Goal: Task Accomplishment & Management: Manage account settings

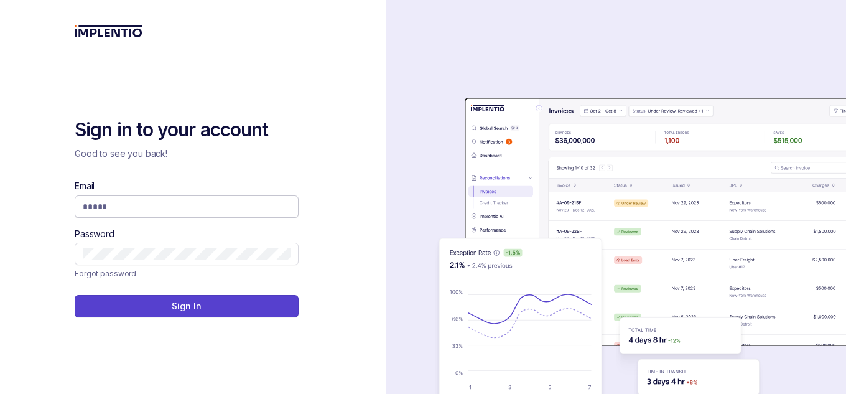
click at [237, 205] on input "Email" at bounding box center [187, 206] width 208 height 12
click at [227, 205] on input "Email" at bounding box center [187, 206] width 208 height 12
click at [188, 210] on input "Email" at bounding box center [187, 206] width 208 height 12
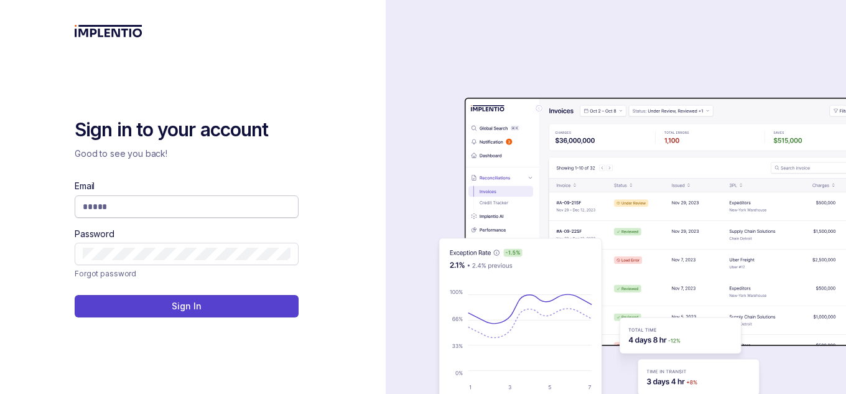
click at [200, 210] on input "Email" at bounding box center [187, 206] width 208 height 12
click at [178, 195] on span at bounding box center [187, 206] width 224 height 22
click at [173, 200] on input "Email" at bounding box center [187, 206] width 208 height 12
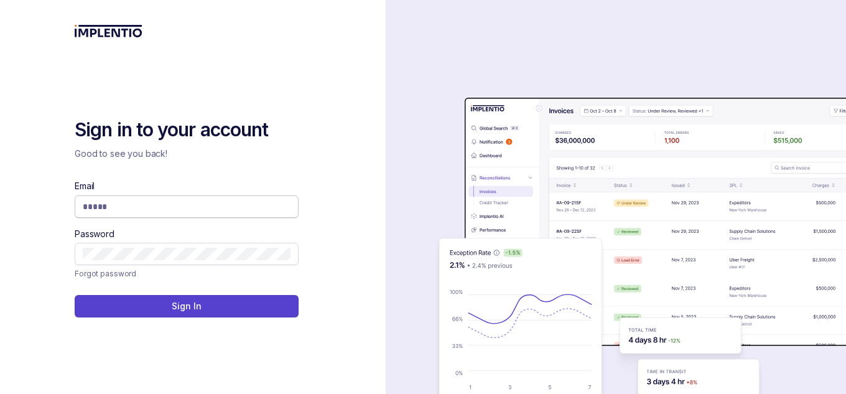
click at [173, 200] on input "Email" at bounding box center [187, 206] width 208 height 12
click at [190, 210] on input "Email" at bounding box center [187, 206] width 208 height 12
click at [149, 203] on input "Email" at bounding box center [187, 206] width 208 height 12
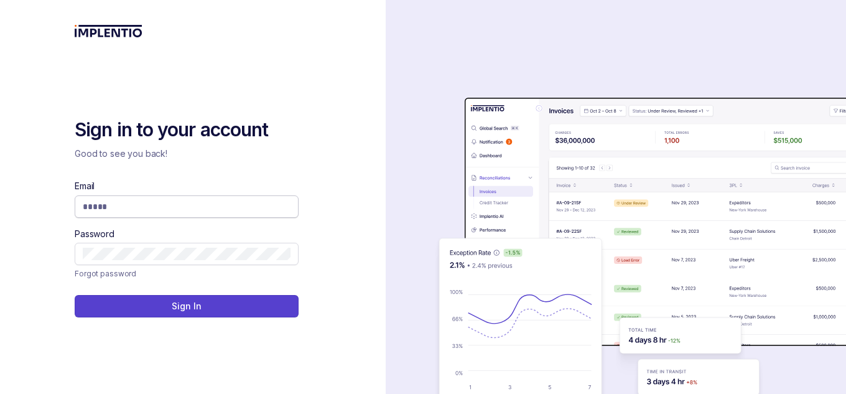
click at [149, 203] on input "Email" at bounding box center [187, 206] width 208 height 12
click at [0, 393] on com-1password-button at bounding box center [0, 394] width 0 height 0
click at [197, 206] on input "Email" at bounding box center [187, 206] width 208 height 12
click at [0, 393] on com-1password-button at bounding box center [0, 394] width 0 height 0
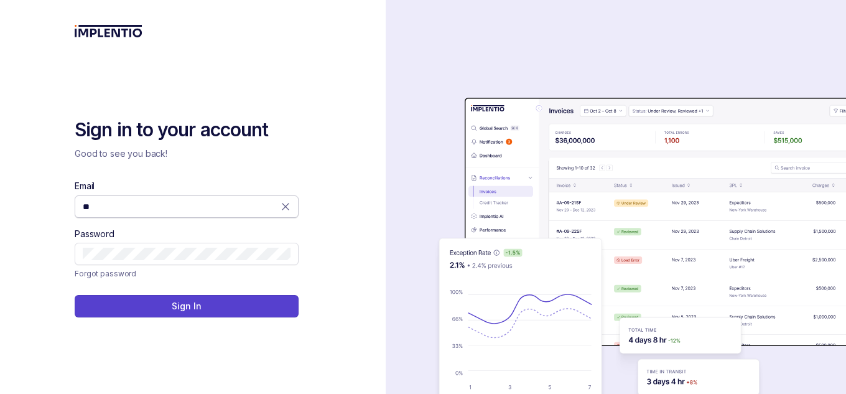
type input "*"
click at [0, 393] on com-1password-button at bounding box center [0, 394] width 0 height 0
click at [216, 244] on span at bounding box center [187, 254] width 224 height 22
click at [205, 207] on input "Email" at bounding box center [187, 206] width 208 height 12
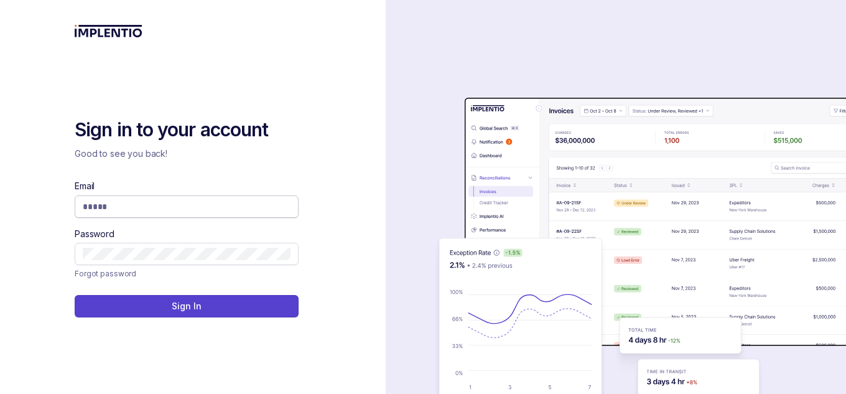
click at [205, 207] on input "Email" at bounding box center [187, 206] width 208 height 12
click at [198, 211] on input "Email" at bounding box center [187, 206] width 208 height 12
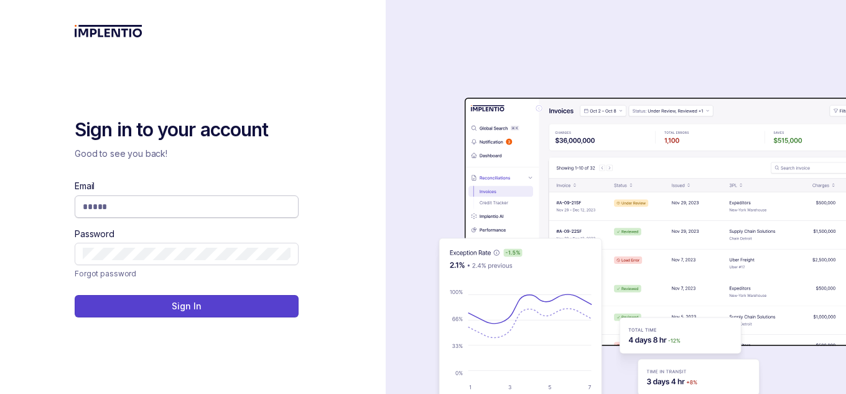
click at [238, 210] on input "Email" at bounding box center [187, 206] width 208 height 12
drag, startPoint x: 240, startPoint y: 198, endPoint x: 239, endPoint y: 206, distance: 8.7
click at [239, 206] on span at bounding box center [187, 206] width 224 height 22
click at [239, 206] on input "Email" at bounding box center [187, 206] width 208 height 12
click at [130, 207] on input "Email" at bounding box center [187, 206] width 208 height 12
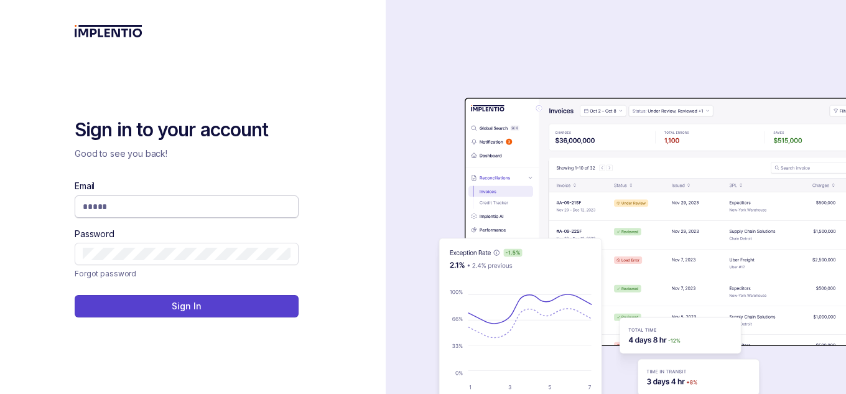
click at [175, 201] on input "Email" at bounding box center [187, 206] width 208 height 12
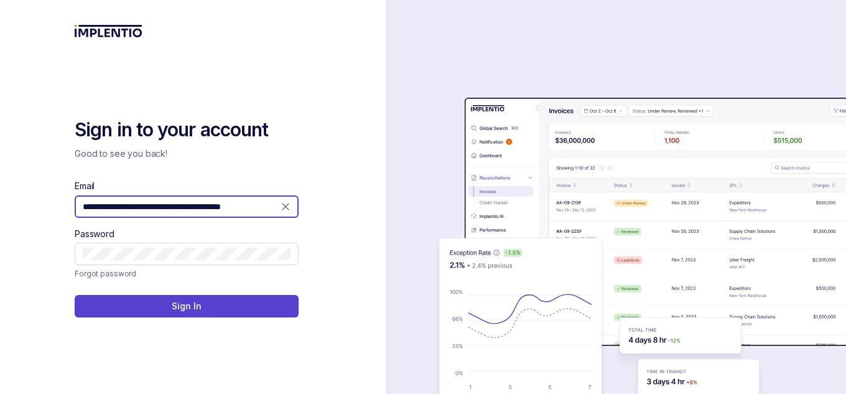
type input "**********"
